Goal: Task Accomplishment & Management: Manage account settings

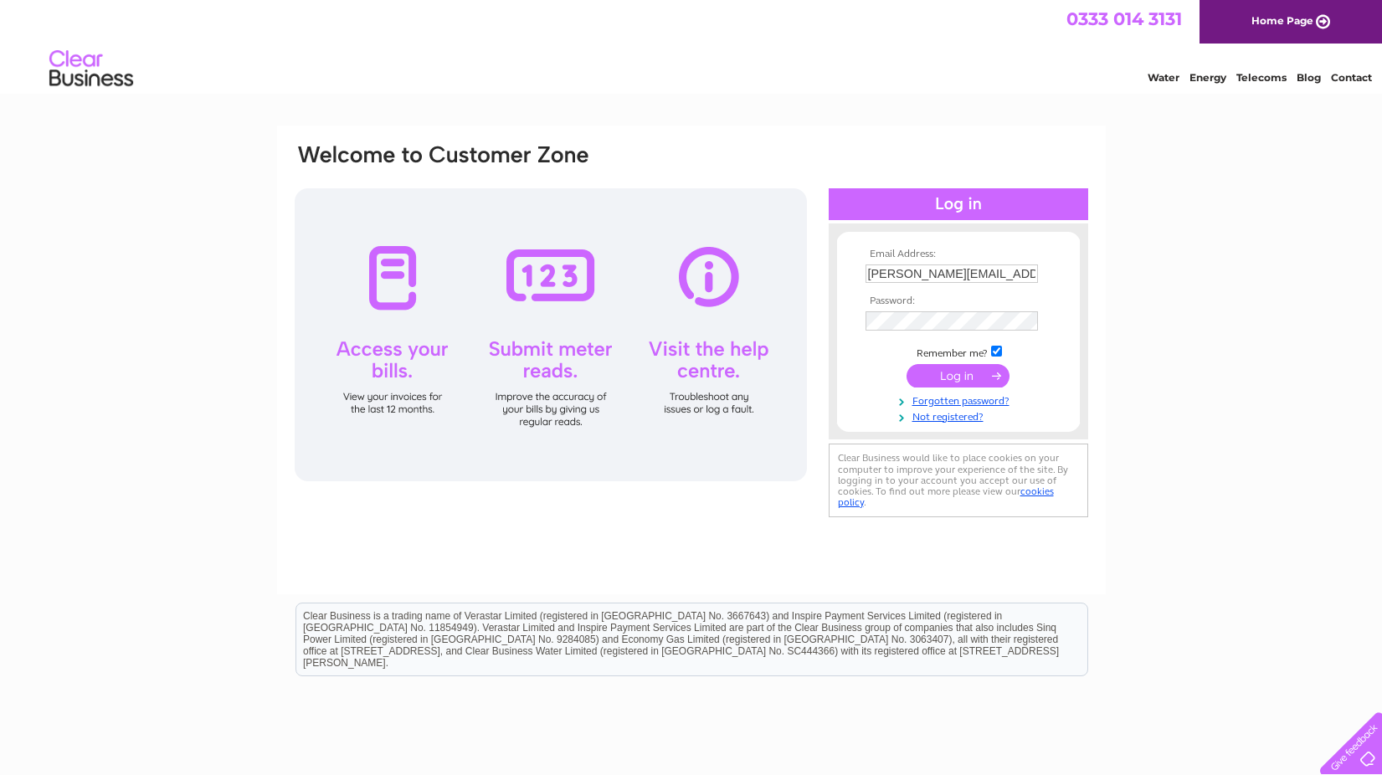
click at [954, 379] on input "submit" at bounding box center [958, 375] width 103 height 23
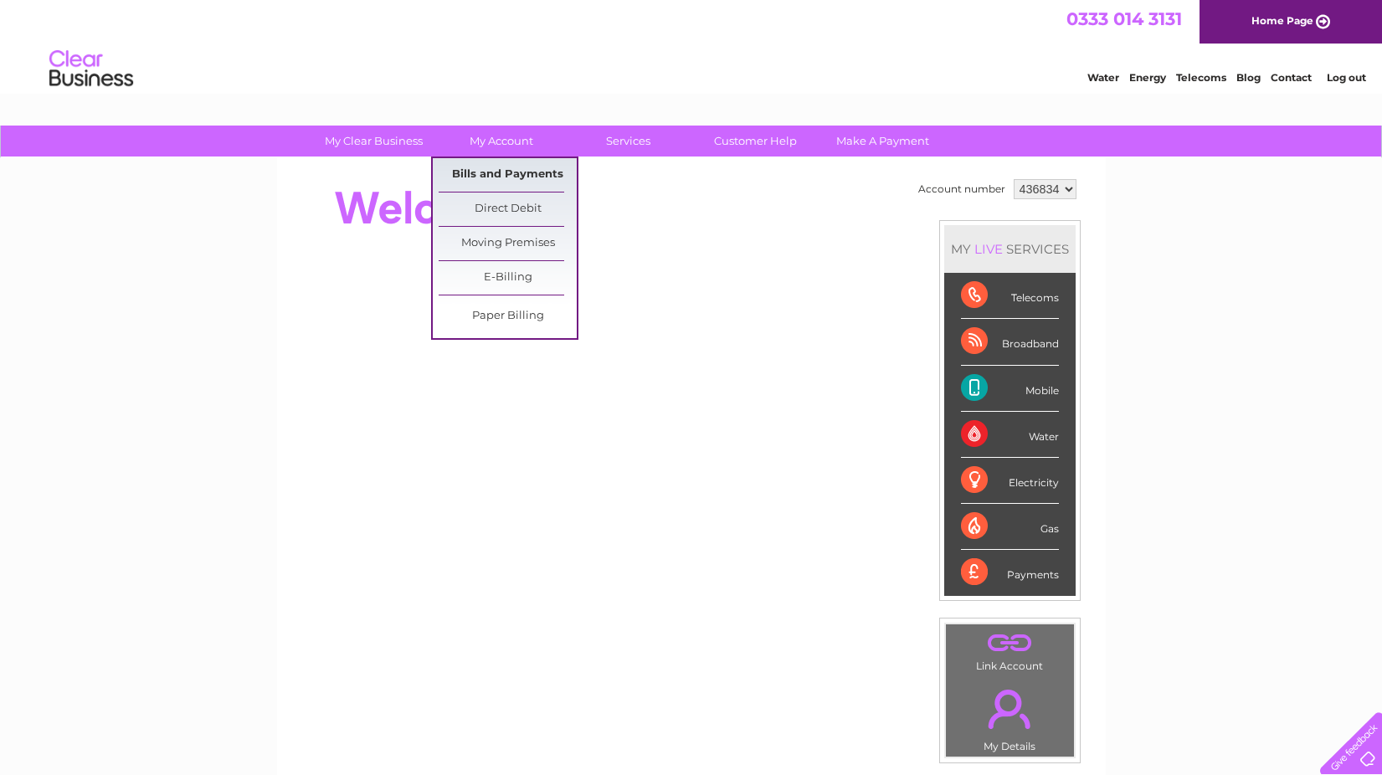
click at [504, 176] on link "Bills and Payments" at bounding box center [508, 174] width 138 height 33
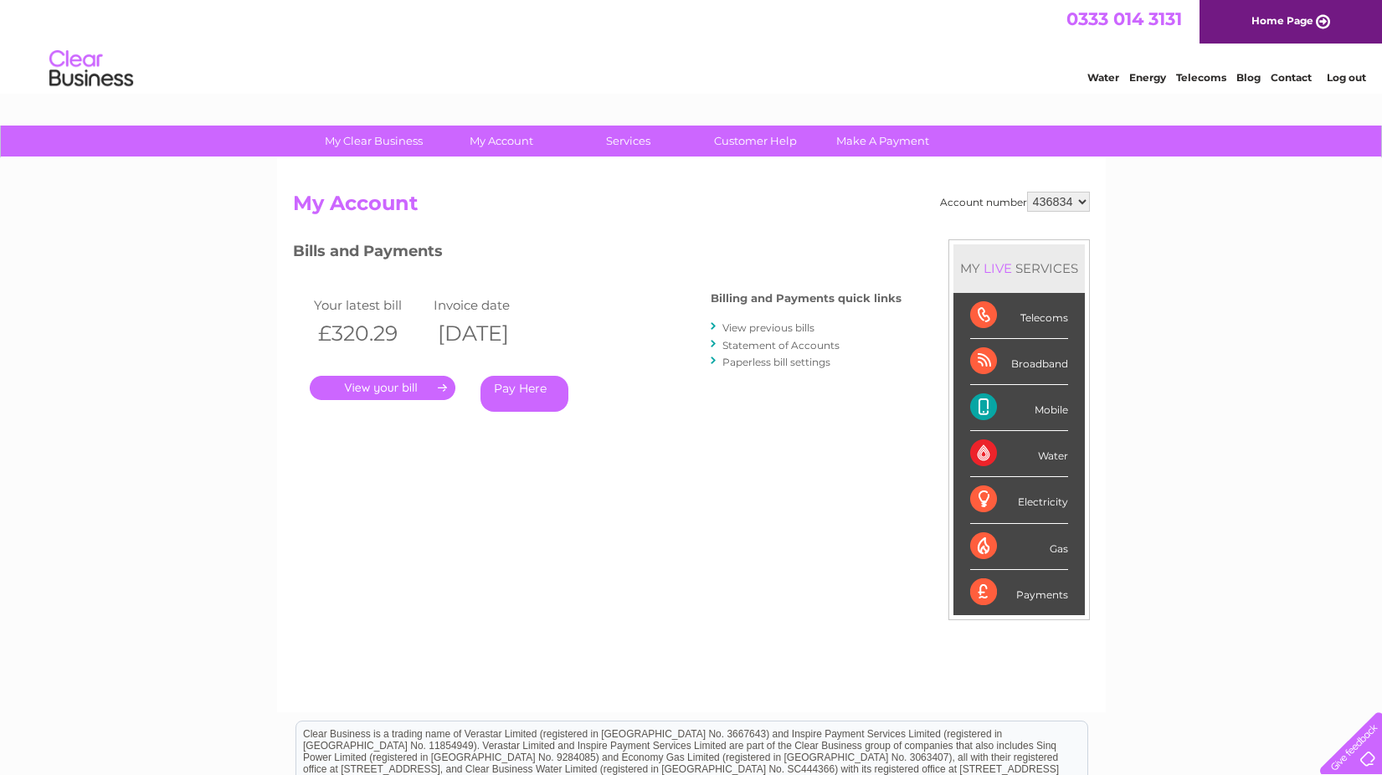
click at [421, 388] on link "." at bounding box center [383, 388] width 146 height 24
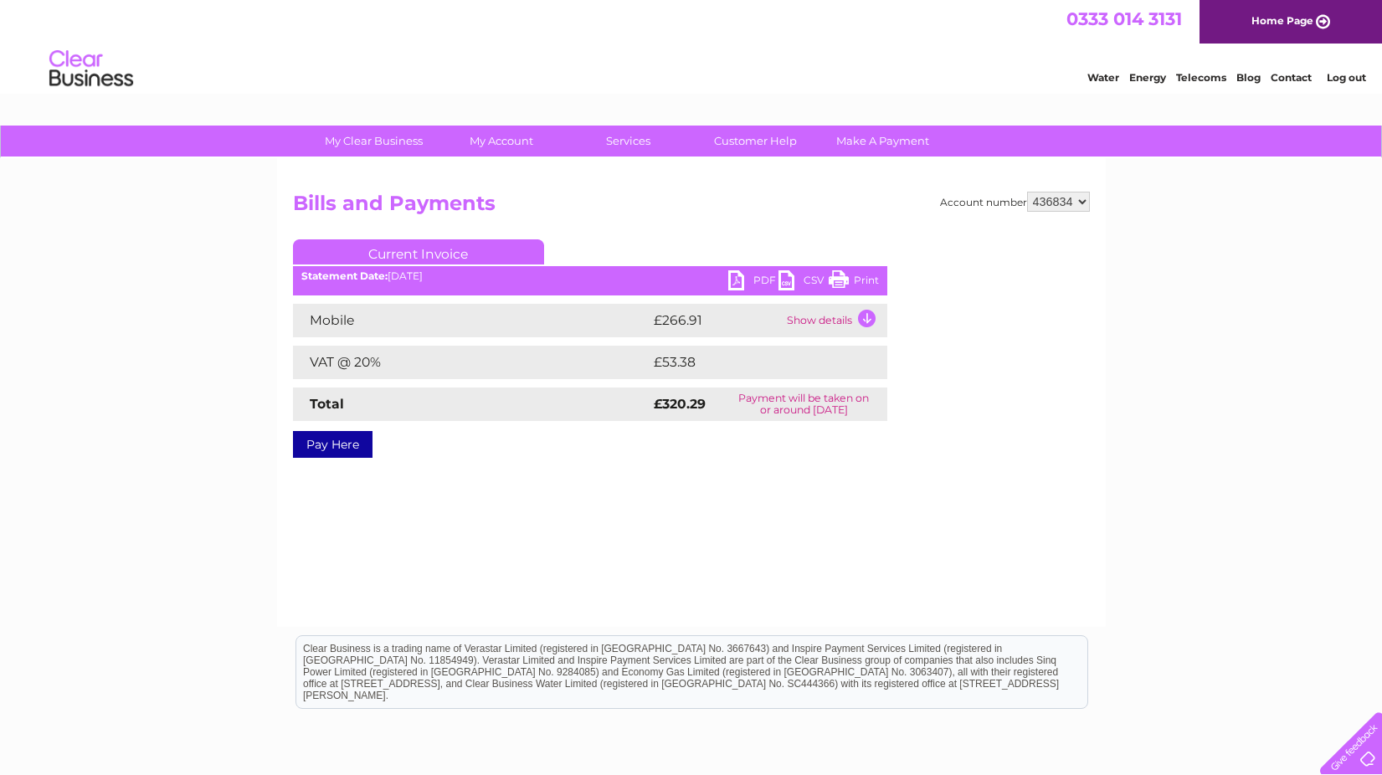
click at [813, 322] on td "Show details" at bounding box center [835, 320] width 105 height 33
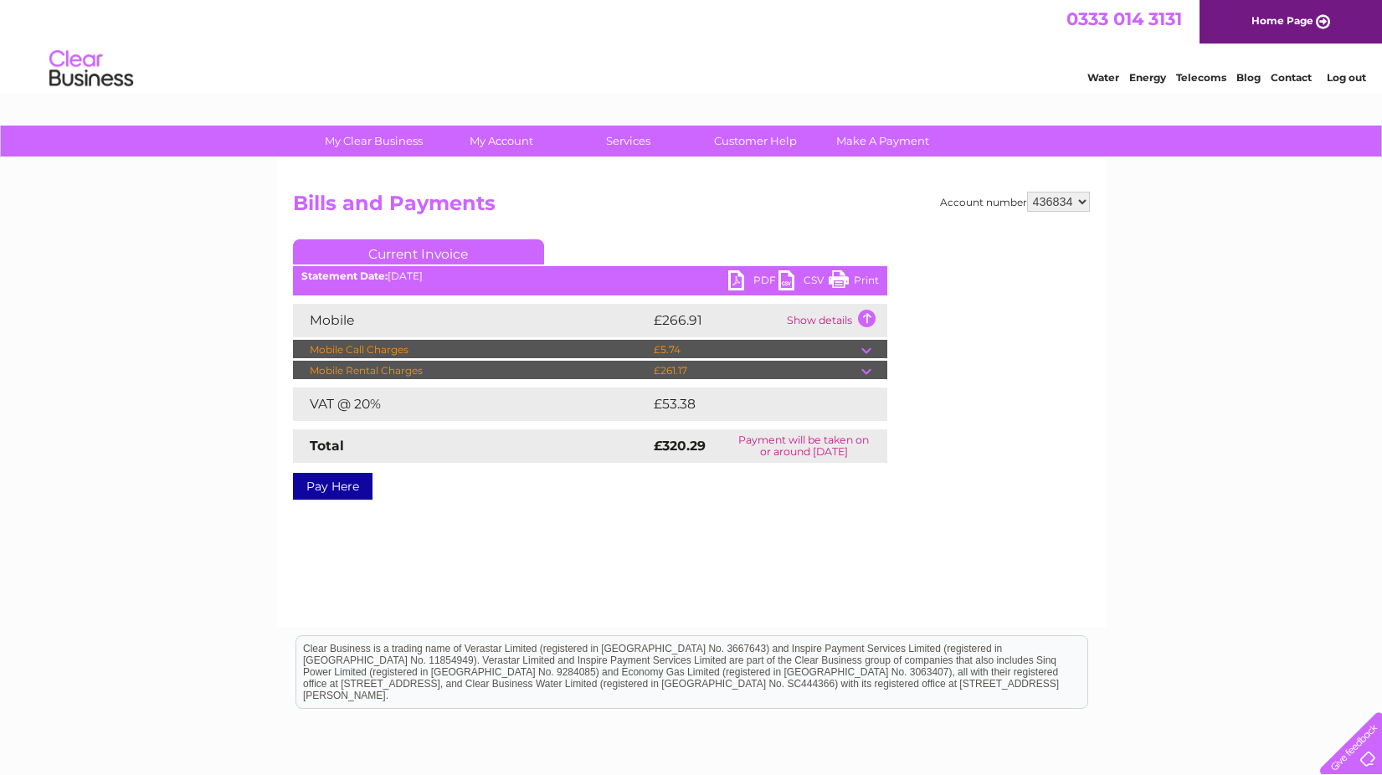
click at [752, 283] on link "PDF" at bounding box center [753, 282] width 50 height 24
